Goal: Check status

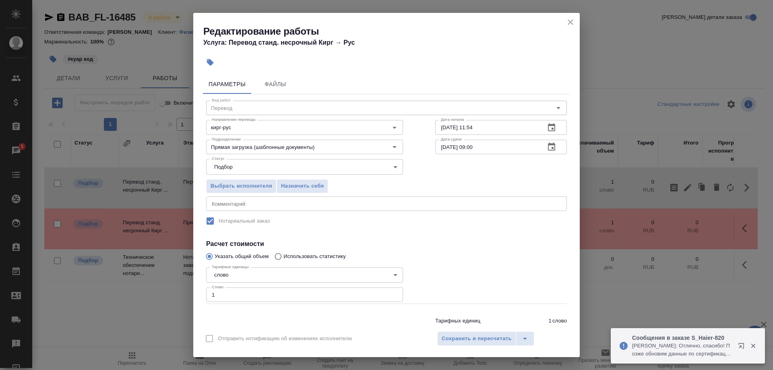
click at [567, 20] on icon "close" at bounding box center [571, 22] width 10 height 10
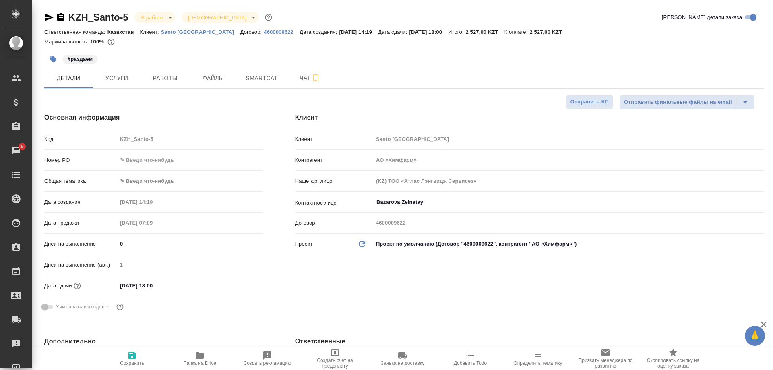
select select "RU"
click at [171, 74] on span "Работы" at bounding box center [165, 78] width 39 height 10
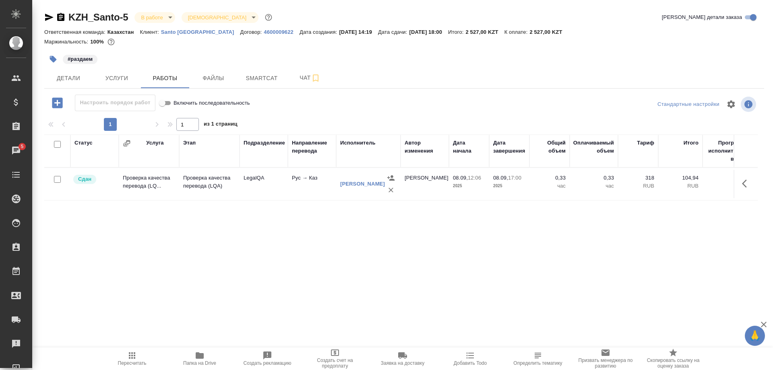
click at [126, 366] on span "Пересчитать" at bounding box center [132, 363] width 29 height 6
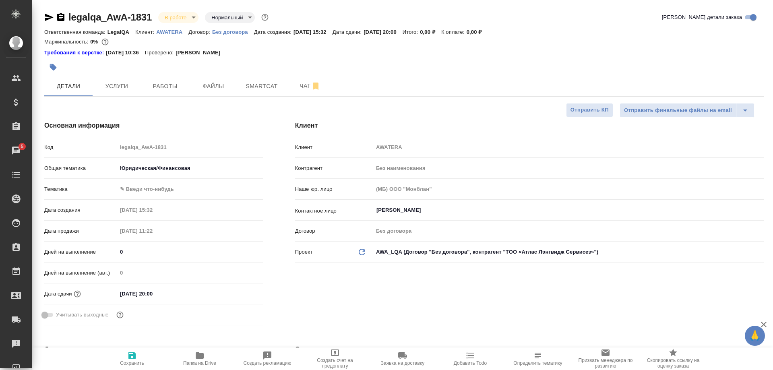
select select "RU"
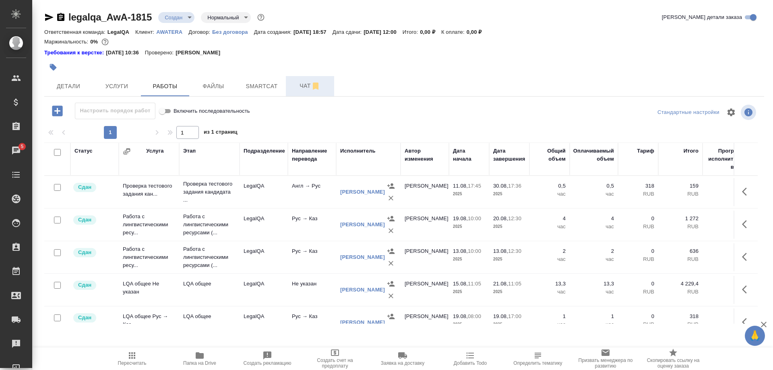
scroll to position [244, 0]
